Goal: Task Accomplishment & Management: Use online tool/utility

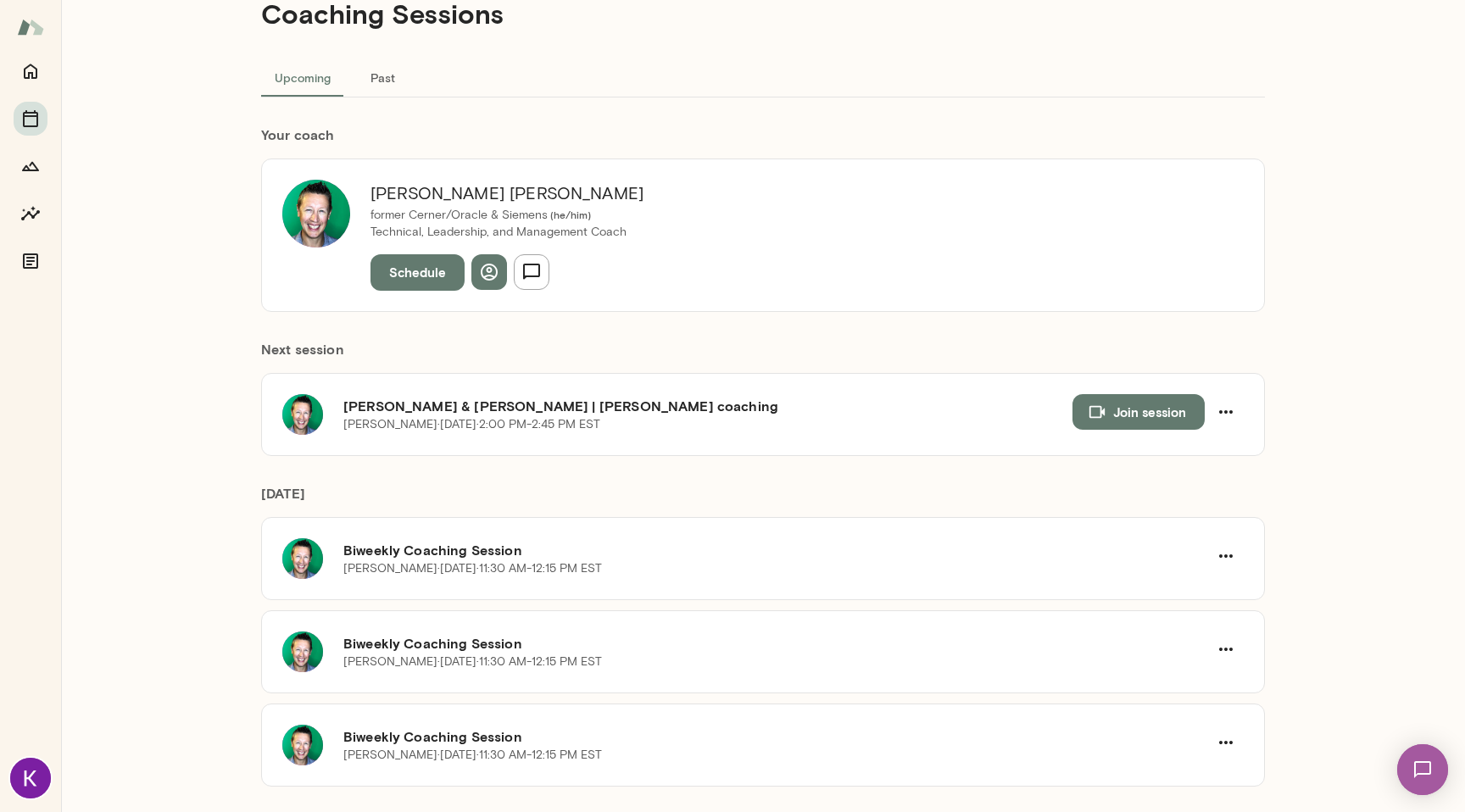
scroll to position [47, 0]
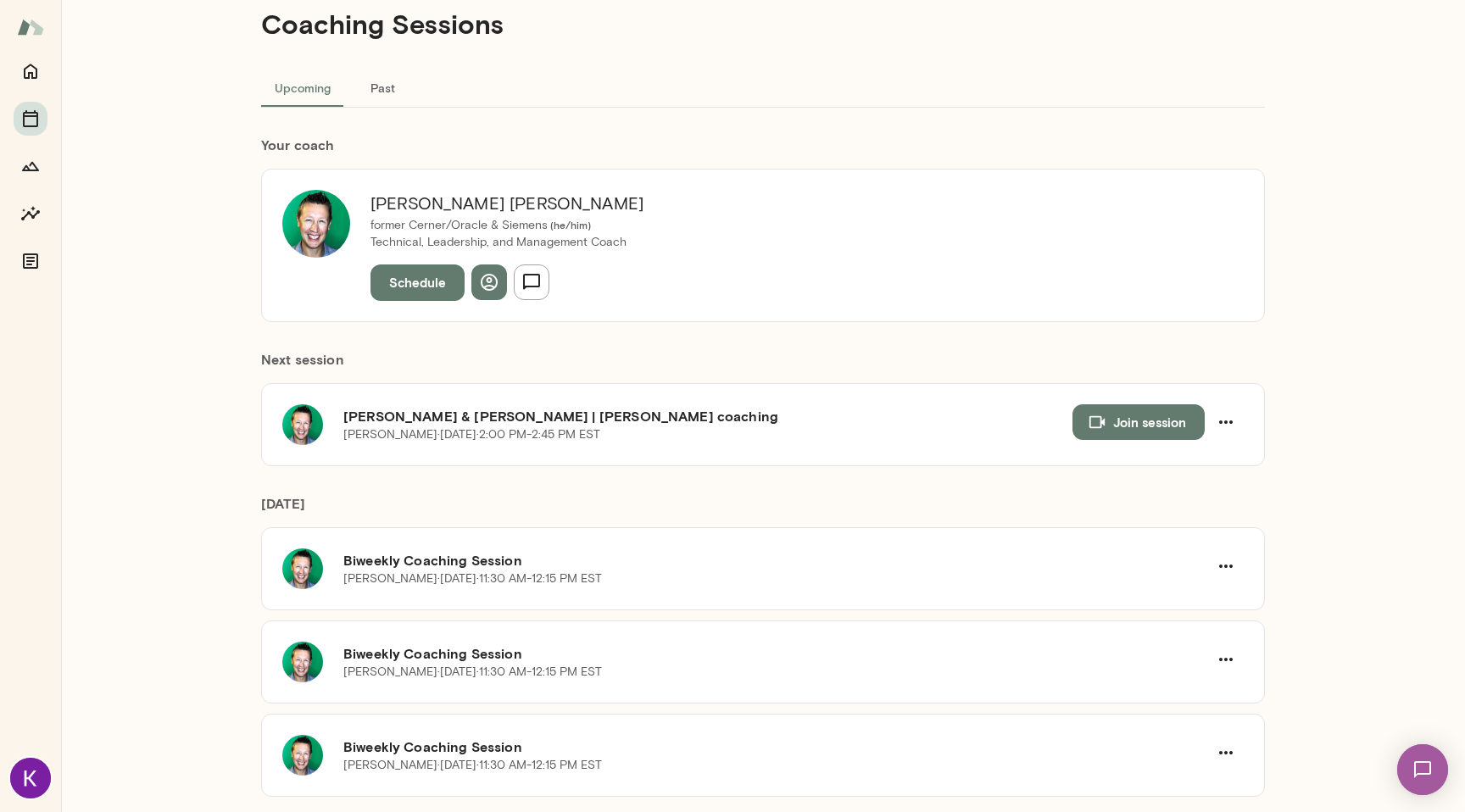
click at [384, 83] on button "Past" at bounding box center [382, 88] width 77 height 41
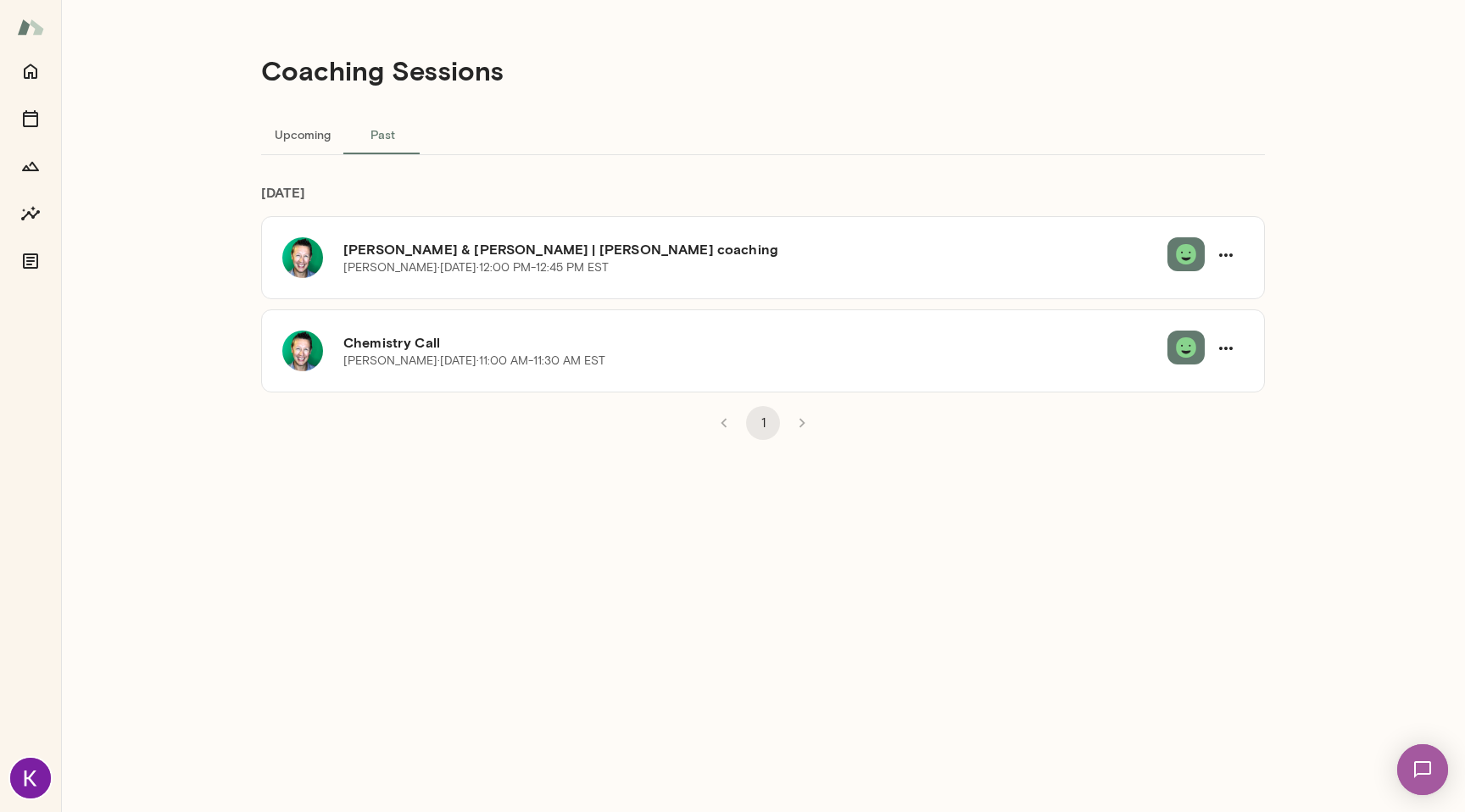
click at [308, 136] on button "Upcoming" at bounding box center [302, 135] width 83 height 41
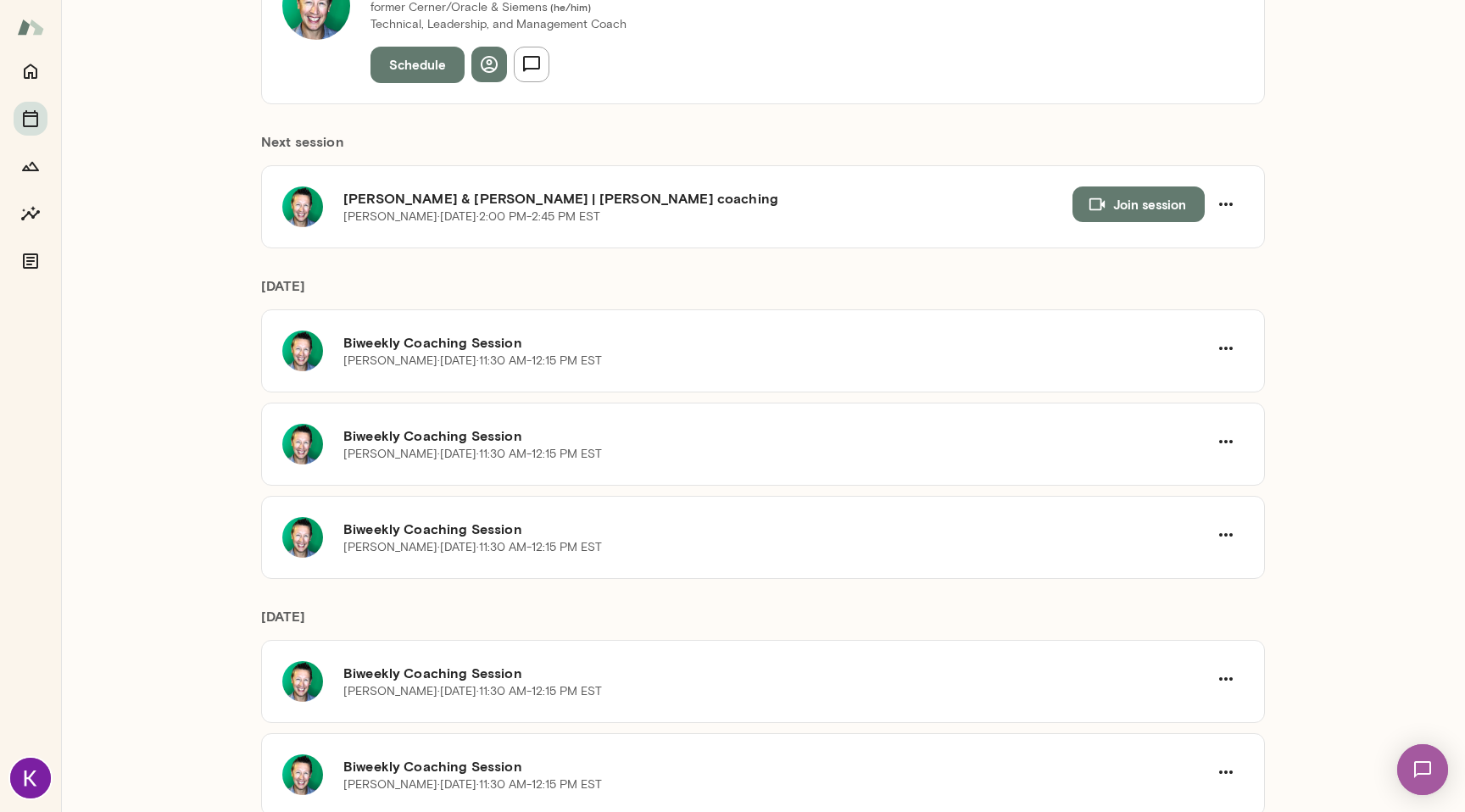
scroll to position [253, 0]
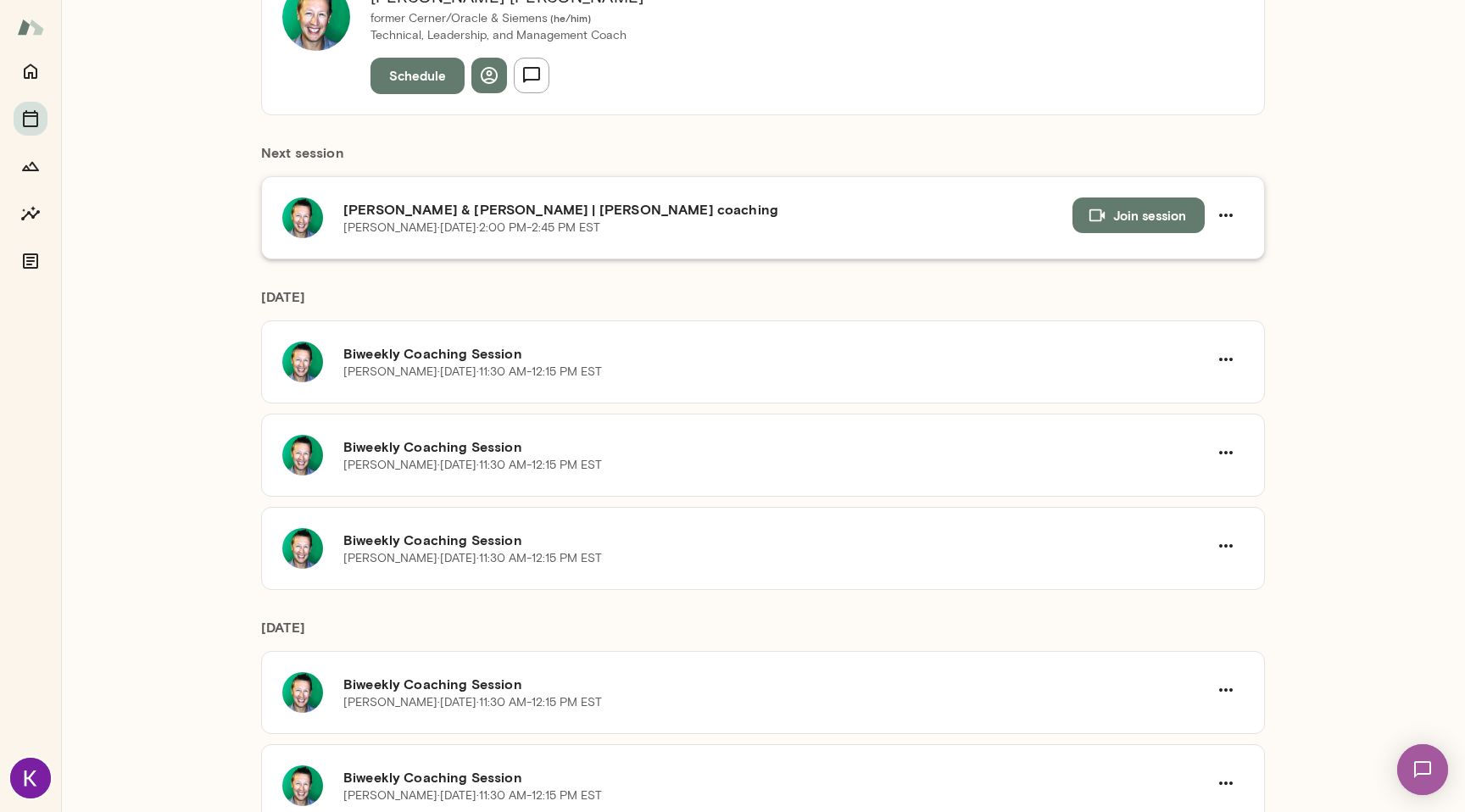
click at [504, 214] on h6 "[PERSON_NAME] & [PERSON_NAME] | [PERSON_NAME] coaching" at bounding box center [708, 209] width 729 height 21
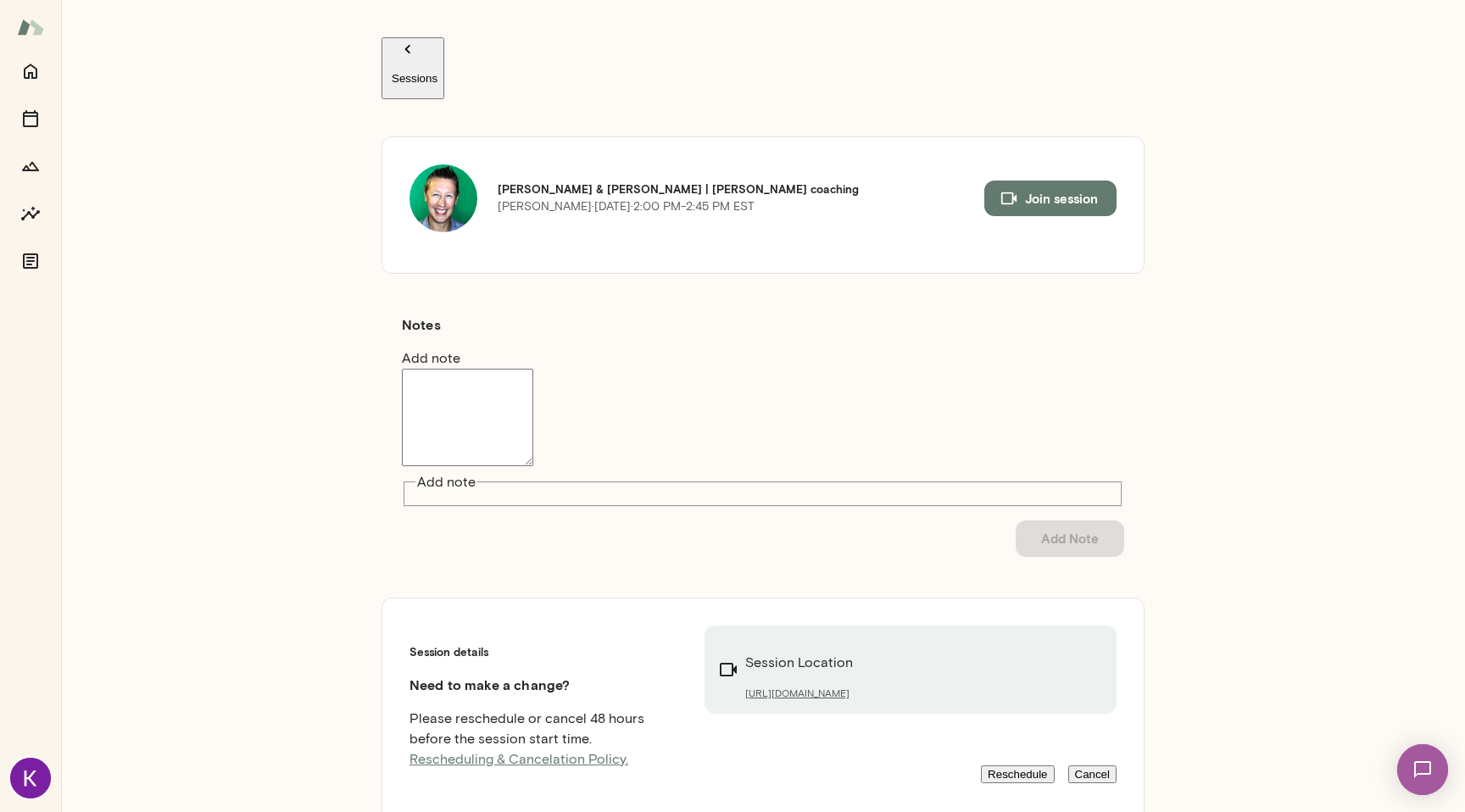
click at [1039, 180] on button "Join session" at bounding box center [1050, 198] width 132 height 36
